Goal: Communication & Community: Connect with others

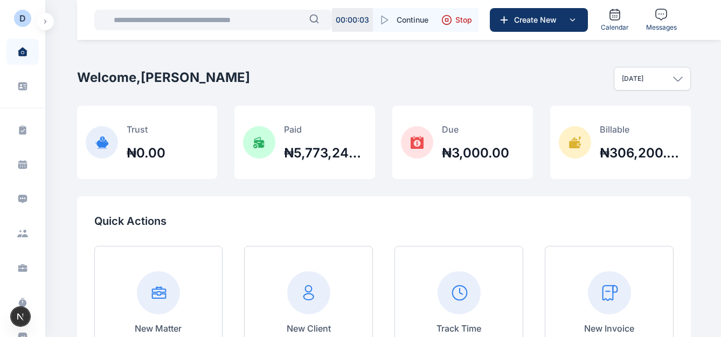
click at [43, 24] on button "button" at bounding box center [45, 21] width 17 height 17
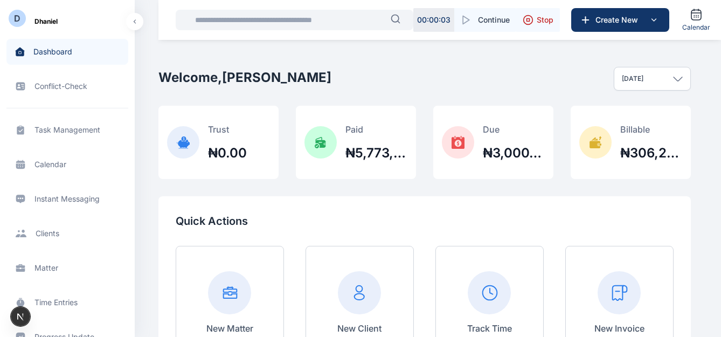
click at [136, 22] on icon "button" at bounding box center [134, 21] width 3 height 4
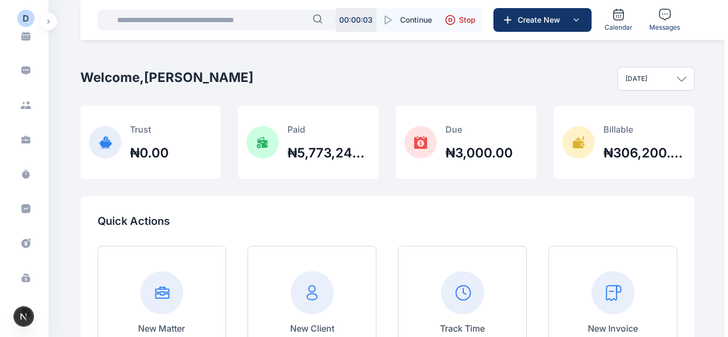
scroll to position [129, 0]
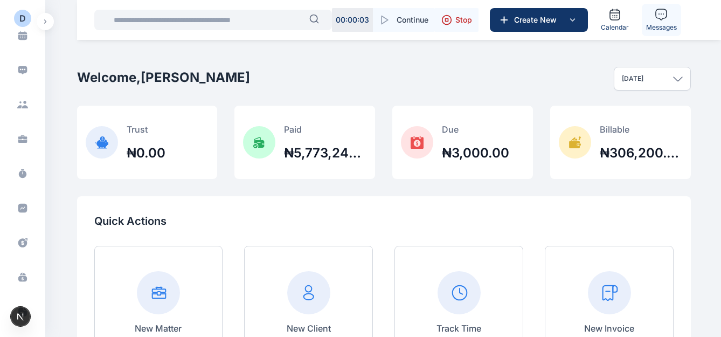
click at [664, 15] on icon at bounding box center [661, 14] width 13 height 13
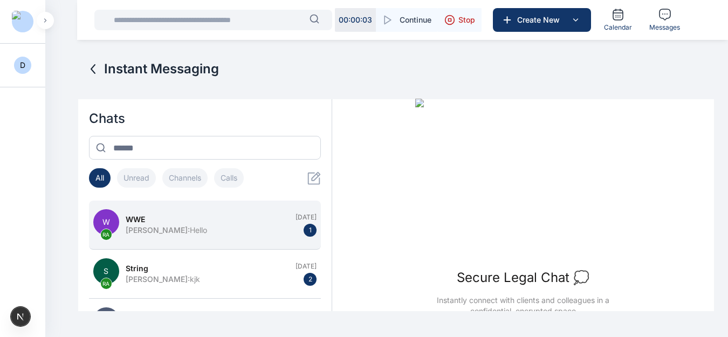
click at [295, 231] on div "Yesterday 1" at bounding box center [305, 225] width 21 height 24
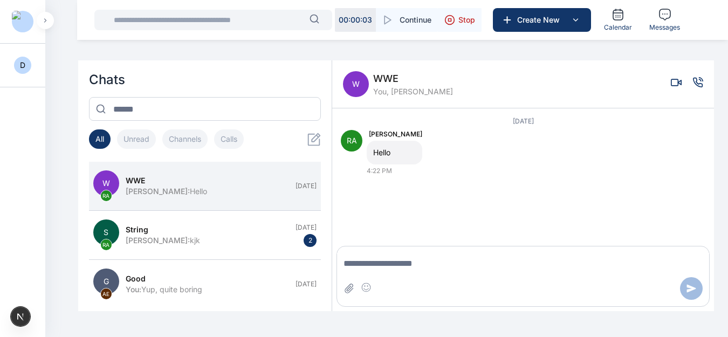
click at [697, 86] on icon "Voice call" at bounding box center [697, 82] width 9 height 9
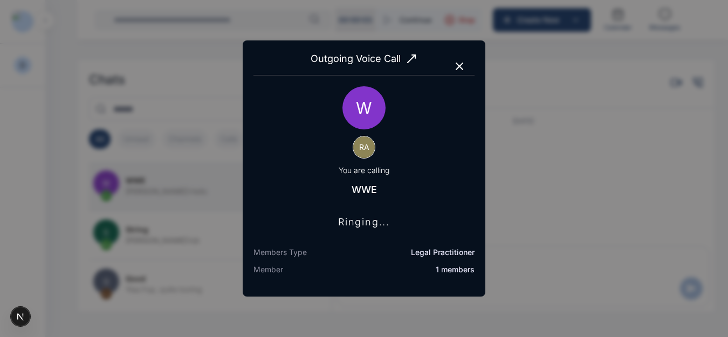
click at [455, 64] on icon "button" at bounding box center [459, 66] width 13 height 13
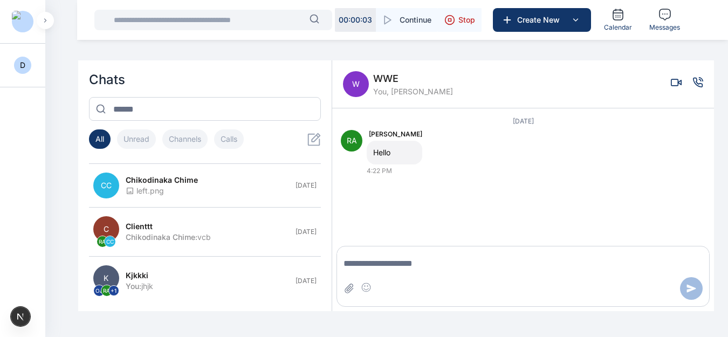
scroll to position [146, 0]
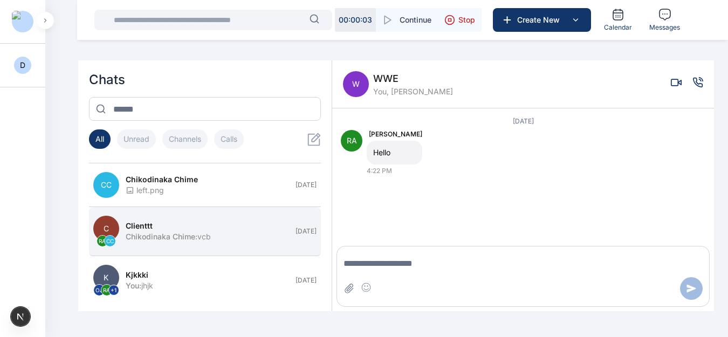
click at [225, 218] on button "C RA CC clienttt Chikodinaka Chime : vcb Aug 25" at bounding box center [205, 231] width 232 height 49
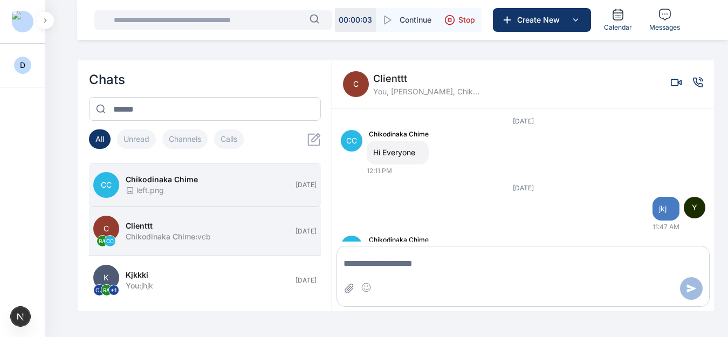
scroll to position [145, 0]
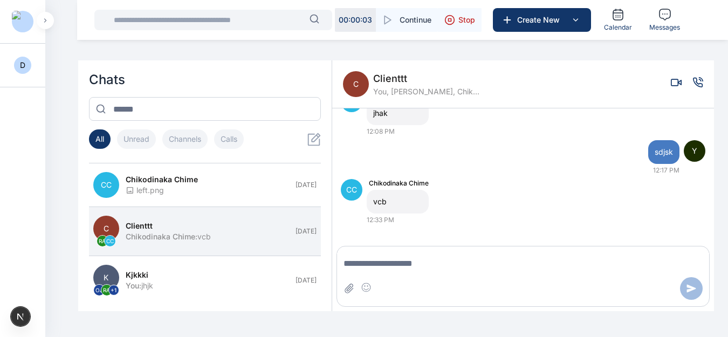
click at [701, 84] on icon "Voice call" at bounding box center [697, 82] width 9 height 9
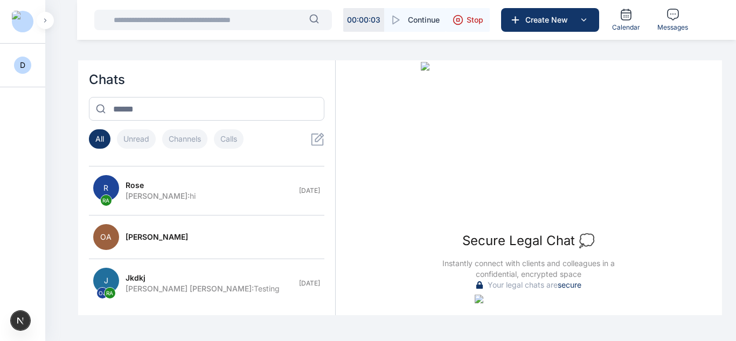
scroll to position [425, 0]
